Goal: Task Accomplishment & Management: Use online tool/utility

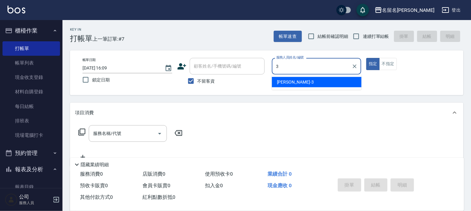
type input "[PERSON_NAME]-3"
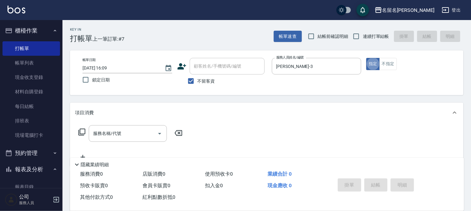
type button "true"
click at [101, 136] on input "服務名稱/代號" at bounding box center [123, 133] width 63 height 11
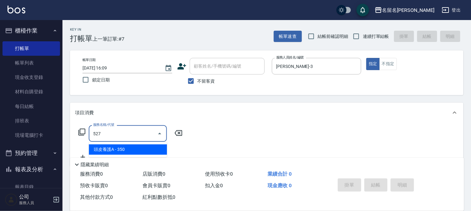
type input "頭皮養護A(527)"
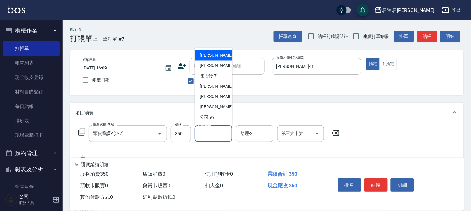
drag, startPoint x: 220, startPoint y: 127, endPoint x: 219, endPoint y: 120, distance: 8.0
click at [220, 128] on input "助理-1" at bounding box center [213, 133] width 32 height 11
click at [222, 65] on div "[PERSON_NAME]-3" at bounding box center [213, 66] width 37 height 10
type input "[PERSON_NAME]-3"
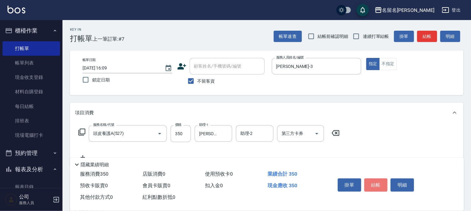
drag, startPoint x: 382, startPoint y: 183, endPoint x: 371, endPoint y: 180, distance: 11.7
click at [381, 183] on button "結帳" at bounding box center [375, 184] width 23 height 13
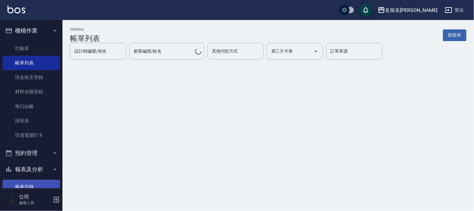
click at [21, 181] on link "報表目錄" at bounding box center [30, 186] width 57 height 14
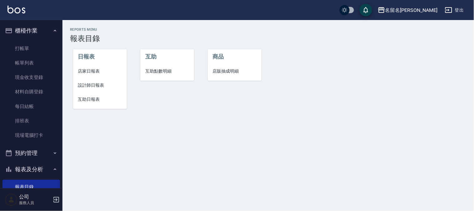
click at [86, 102] on span "互助日報表" at bounding box center [100, 99] width 44 height 7
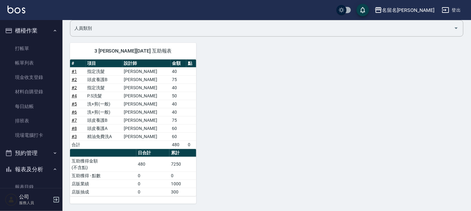
scroll to position [50, 0]
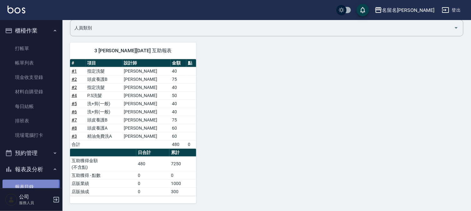
click at [28, 183] on link "報表目錄" at bounding box center [30, 186] width 57 height 14
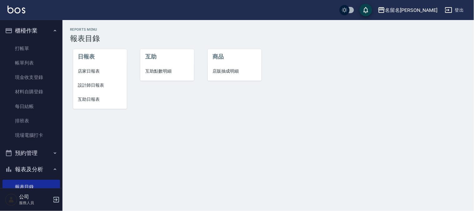
click at [92, 82] on span "設計師日報表" at bounding box center [100, 85] width 44 height 7
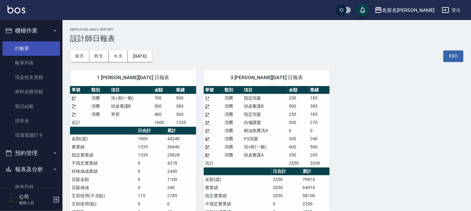
click at [42, 48] on link "打帳單" at bounding box center [30, 48] width 57 height 14
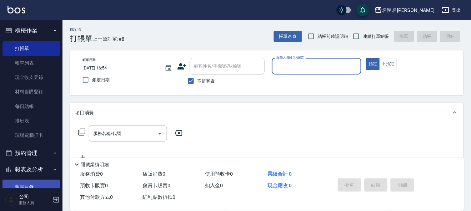
click at [30, 186] on link "報表目錄" at bounding box center [30, 186] width 57 height 14
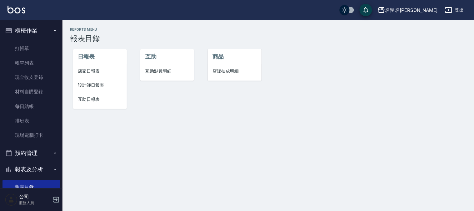
click at [91, 99] on span "互助日報表" at bounding box center [100, 99] width 44 height 7
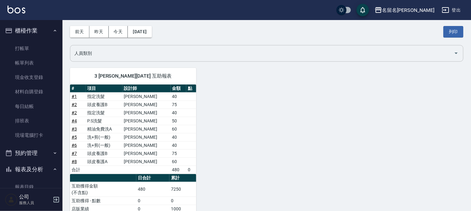
scroll to position [50, 0]
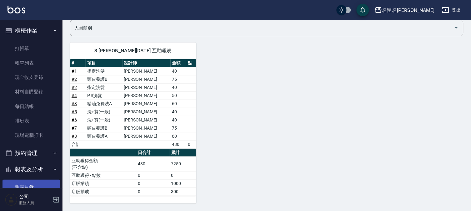
click at [39, 180] on link "報表目錄" at bounding box center [30, 186] width 57 height 14
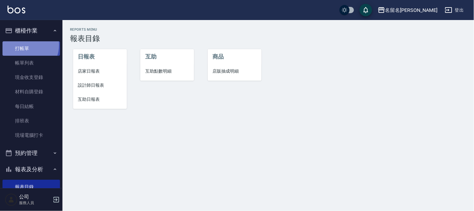
click at [22, 44] on link "打帳單" at bounding box center [30, 48] width 57 height 14
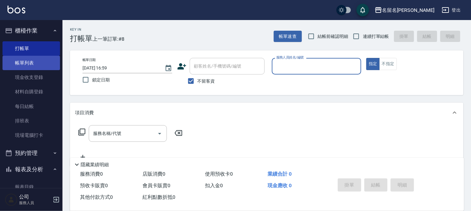
click at [33, 61] on link "帳單列表" at bounding box center [30, 63] width 57 height 14
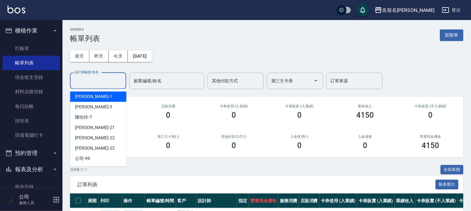
click at [98, 79] on input "設計師編號/姓名" at bounding box center [98, 80] width 51 height 11
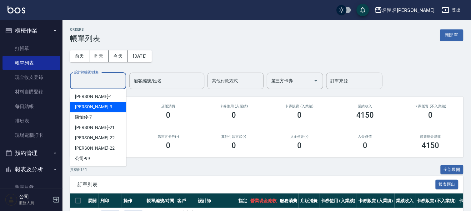
click at [98, 104] on div "[PERSON_NAME]-3" at bounding box center [98, 107] width 56 height 10
type input "[PERSON_NAME]-3"
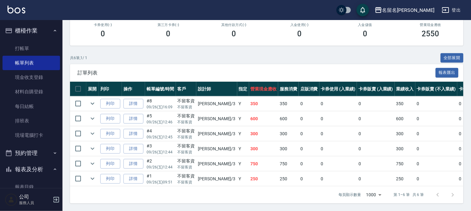
scroll to position [117, 0]
click at [131, 129] on link "詳情" at bounding box center [133, 134] width 20 height 10
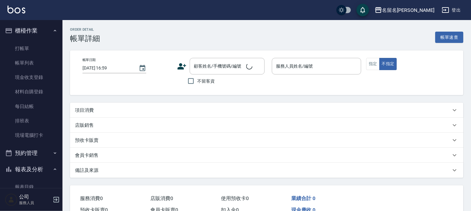
type input "[DATE] 12:45"
checkbox input "true"
type input "[PERSON_NAME]-3"
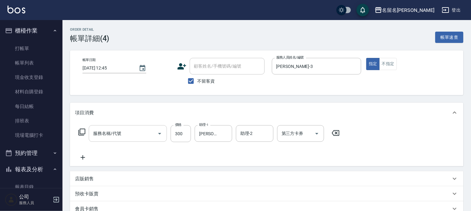
type input "P.S洗髮(501)"
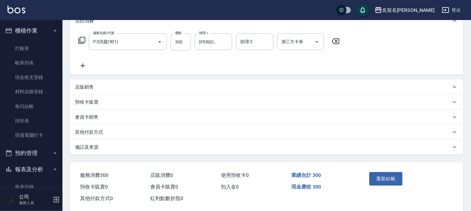
scroll to position [102, 0]
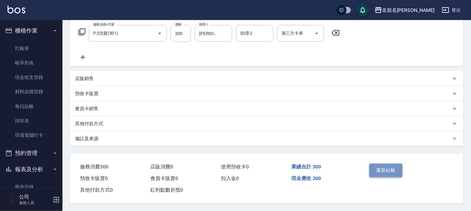
click at [387, 164] on button "重新結帳" at bounding box center [385, 169] width 33 height 13
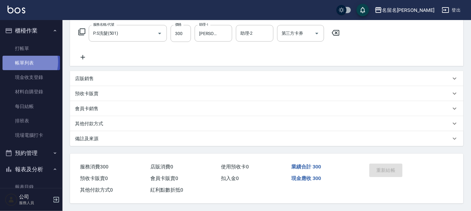
click at [20, 62] on link "帳單列表" at bounding box center [30, 63] width 57 height 14
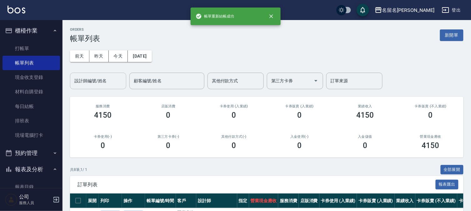
click at [97, 80] on input "設計師編號/姓名" at bounding box center [98, 80] width 51 height 11
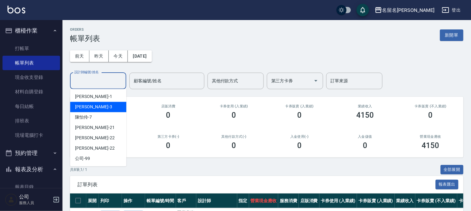
click at [106, 106] on div "[PERSON_NAME]-3" at bounding box center [98, 107] width 56 height 10
type input "[PERSON_NAME]-3"
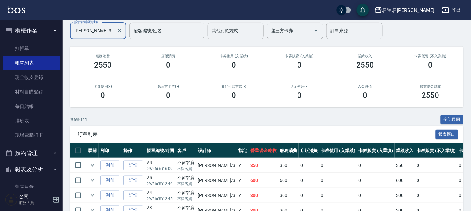
scroll to position [117, 0]
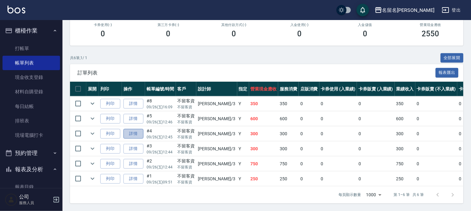
click at [128, 129] on link "詳情" at bounding box center [133, 134] width 20 height 10
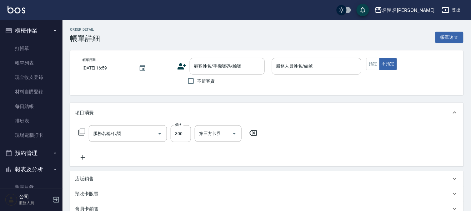
type input "[DATE] 12:45"
checkbox input "true"
type input "[PERSON_NAME]-3"
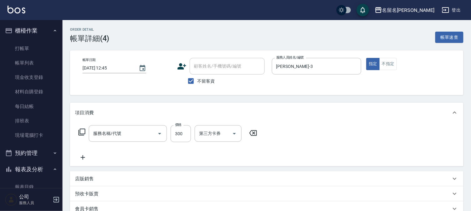
type input "P.S洗髮(501)"
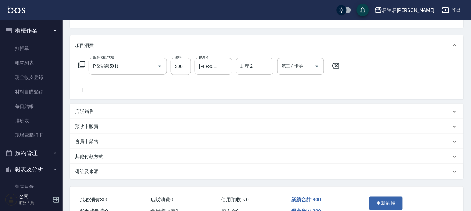
scroll to position [102, 0]
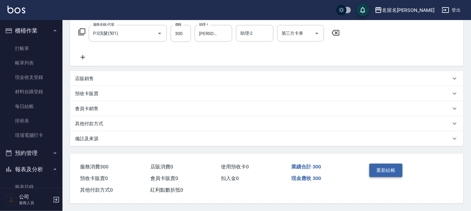
click at [383, 166] on button "重新結帳" at bounding box center [385, 169] width 33 height 13
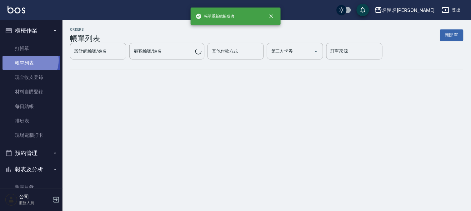
click at [29, 60] on link "帳單列表" at bounding box center [30, 63] width 57 height 14
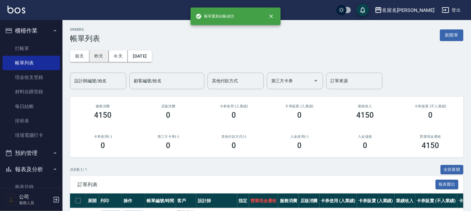
drag, startPoint x: 97, startPoint y: 57, endPoint x: 97, endPoint y: 60, distance: 3.4
click at [97, 57] on button "昨天" at bounding box center [98, 56] width 19 height 12
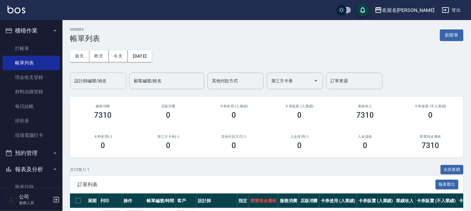
drag, startPoint x: 97, startPoint y: 72, endPoint x: 96, endPoint y: 80, distance: 7.6
click at [96, 74] on div "設計師編號/姓名" at bounding box center [98, 80] width 56 height 17
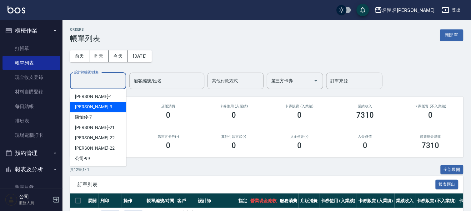
click at [104, 103] on div "[PERSON_NAME]-3" at bounding box center [98, 107] width 56 height 10
type input "[PERSON_NAME]-3"
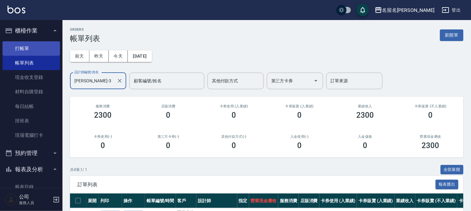
click at [19, 51] on link "打帳單" at bounding box center [30, 48] width 57 height 14
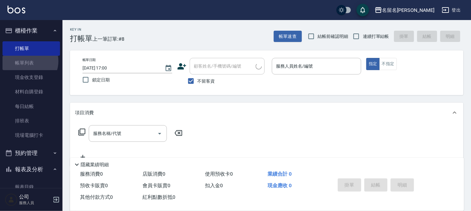
drag, startPoint x: 28, startPoint y: 61, endPoint x: 115, endPoint y: 91, distance: 91.5
click at [29, 61] on link "帳單列表" at bounding box center [30, 63] width 57 height 14
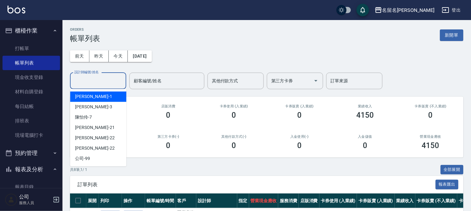
drag, startPoint x: 80, startPoint y: 82, endPoint x: 104, endPoint y: 104, distance: 32.5
click at [80, 82] on input "設計師編號/姓名" at bounding box center [98, 80] width 51 height 11
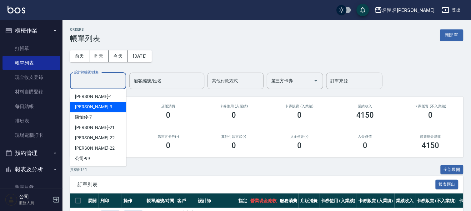
click at [102, 107] on div "[PERSON_NAME]-3" at bounding box center [98, 107] width 56 height 10
type input "[PERSON_NAME]-3"
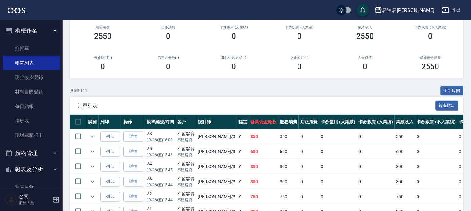
scroll to position [117, 0]
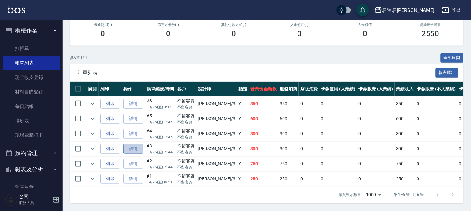
click at [138, 144] on link "詳情" at bounding box center [133, 149] width 20 height 10
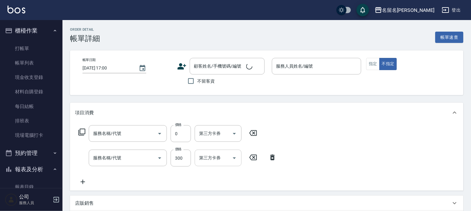
type input "[DATE] 12:44"
checkbox input "true"
type input "[PERSON_NAME]-3"
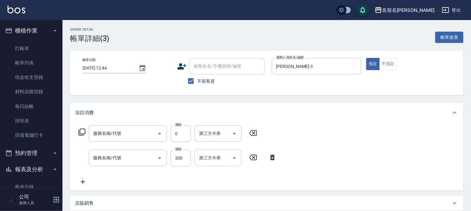
type input "精油免費洗A(538)"
type input "自備護髮(600)"
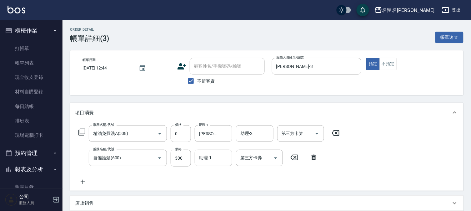
click at [212, 157] on input "助理-1" at bounding box center [213, 157] width 32 height 11
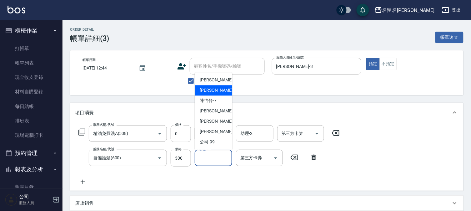
click at [206, 90] on span "[PERSON_NAME]-3" at bounding box center [218, 90] width 37 height 7
type input "[PERSON_NAME]-3"
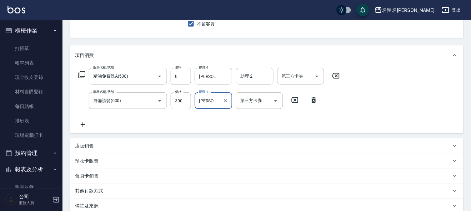
scroll to position [126, 0]
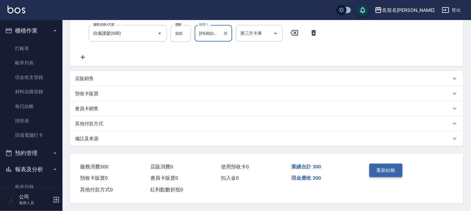
click at [378, 164] on button "重新結帳" at bounding box center [385, 169] width 33 height 13
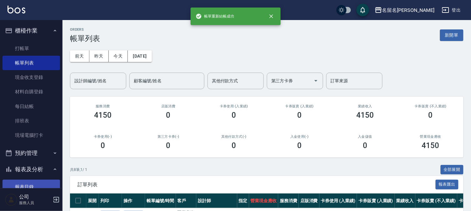
click at [27, 182] on link "報表目錄" at bounding box center [30, 186] width 57 height 14
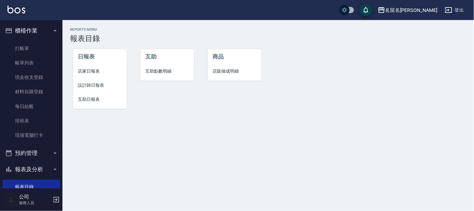
click at [90, 99] on span "互助日報表" at bounding box center [100, 99] width 44 height 7
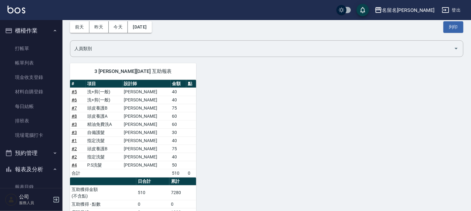
scroll to position [58, 0]
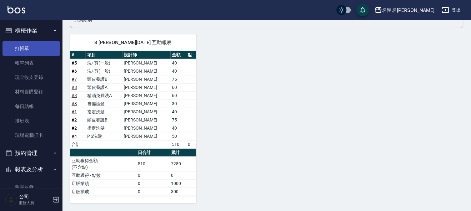
click at [34, 47] on link "打帳單" at bounding box center [30, 48] width 57 height 14
